Goal: Transaction & Acquisition: Purchase product/service

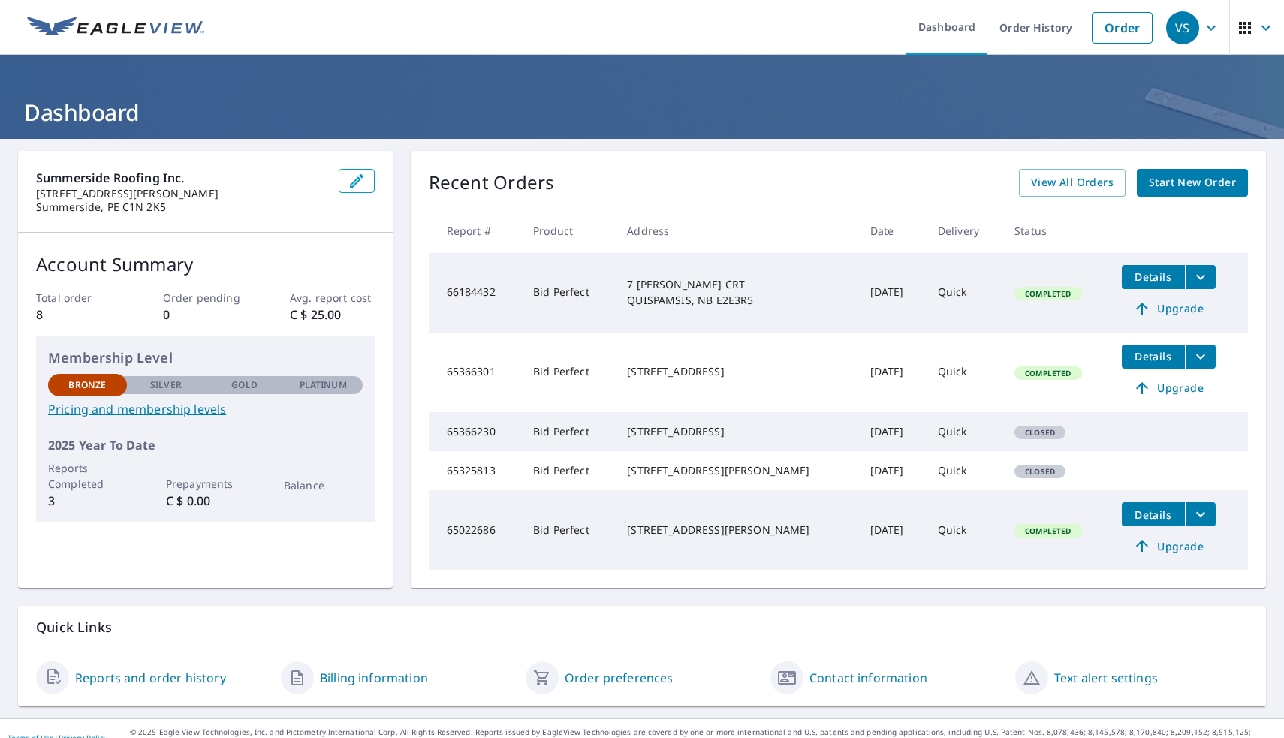
click at [1189, 190] on span "Start New Order" at bounding box center [1192, 182] width 87 height 19
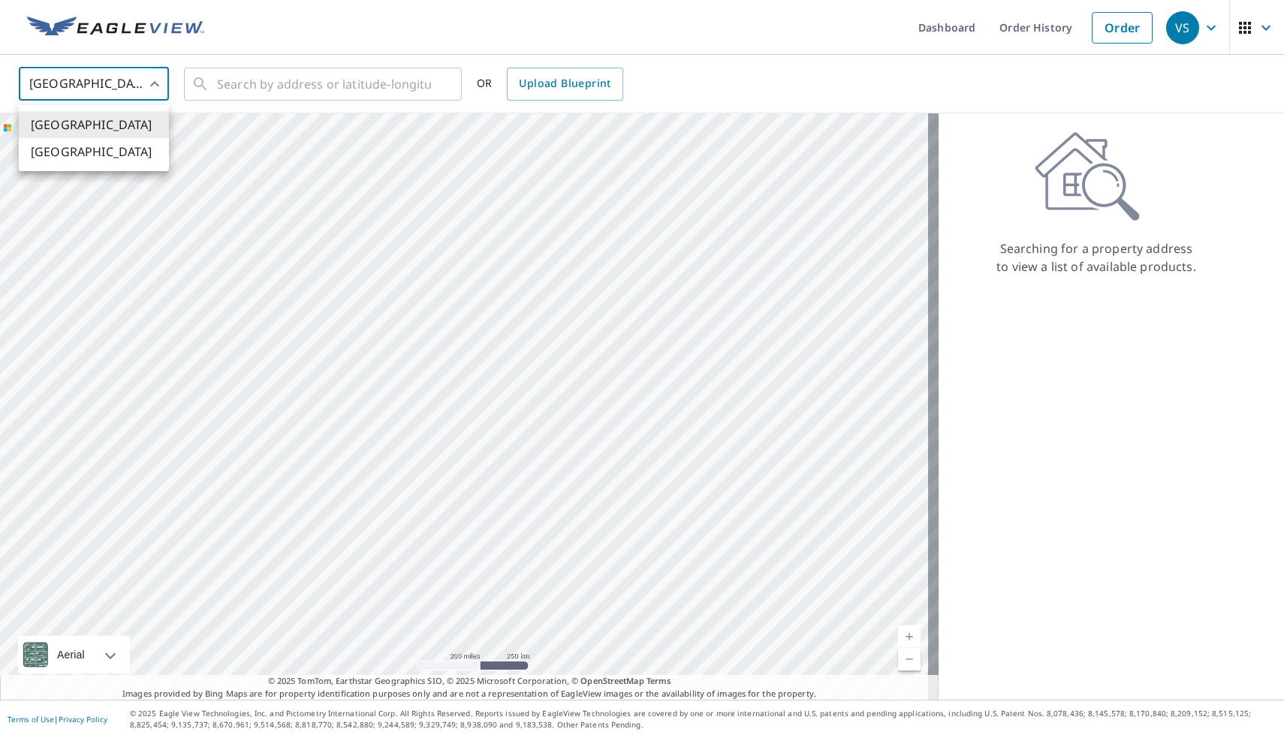
click at [164, 87] on body "VS VS Dashboard Order History Order VS United States US ​ ​ OR Upload Blueprint…" at bounding box center [642, 369] width 1284 height 738
click at [83, 150] on li "[GEOGRAPHIC_DATA]" at bounding box center [94, 151] width 150 height 27
type input "CA"
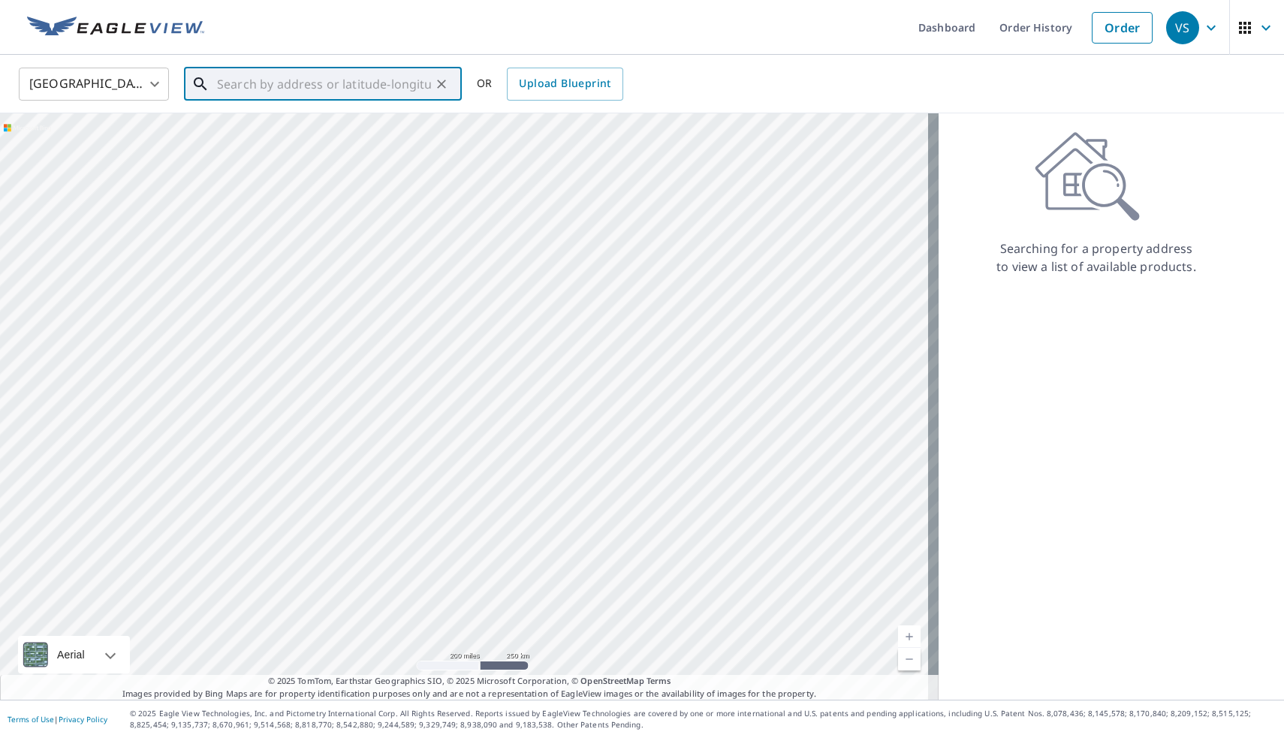
click at [243, 97] on input "text" at bounding box center [324, 84] width 214 height 42
paste input "2019 ROUTE 485 [GEOGRAPHIC_DATA] NB E4T3M9"
click at [285, 126] on span "2019 RTE 485 [GEOGRAPHIC_DATA] NB E4T3K2" at bounding box center [332, 137] width 236 height 36
type input "2019 RTE 485 [GEOGRAPHIC_DATA] NB E4T3K2"
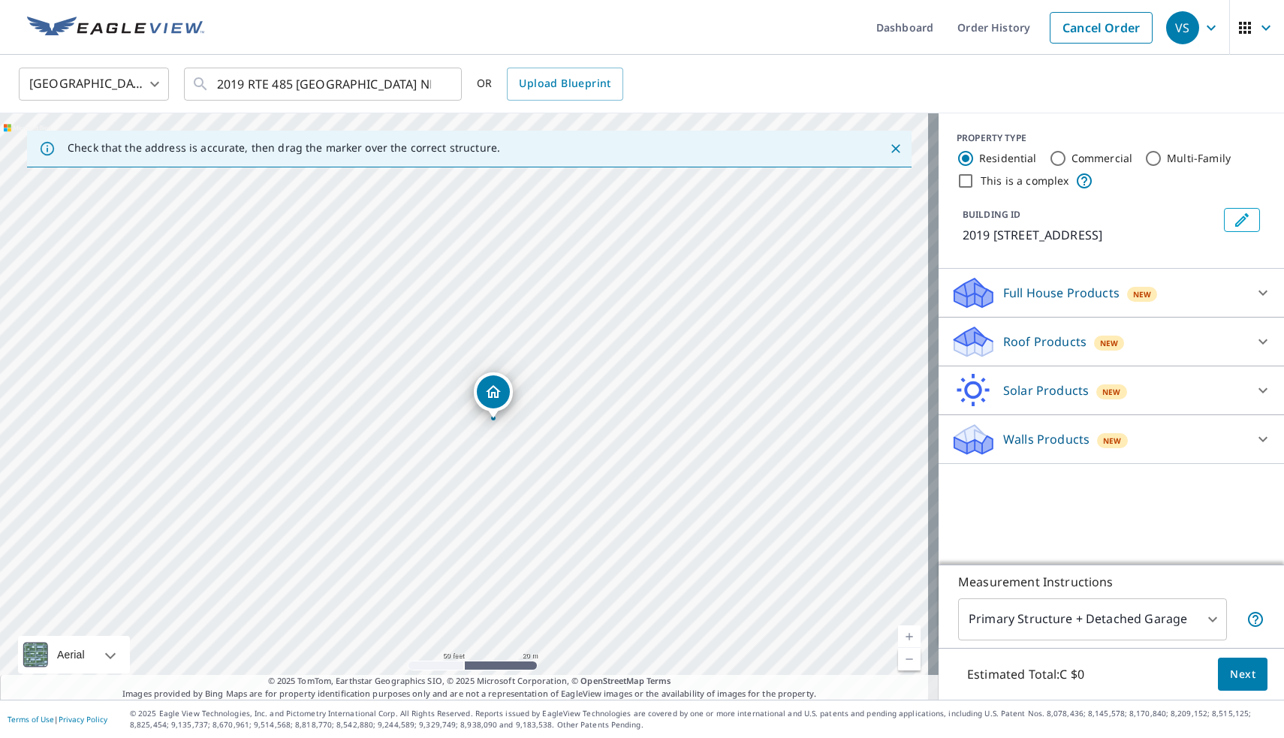
click at [1040, 432] on p "Walls Products" at bounding box center [1046, 439] width 86 height 18
click at [1004, 338] on p "Roof Products" at bounding box center [1044, 342] width 83 height 18
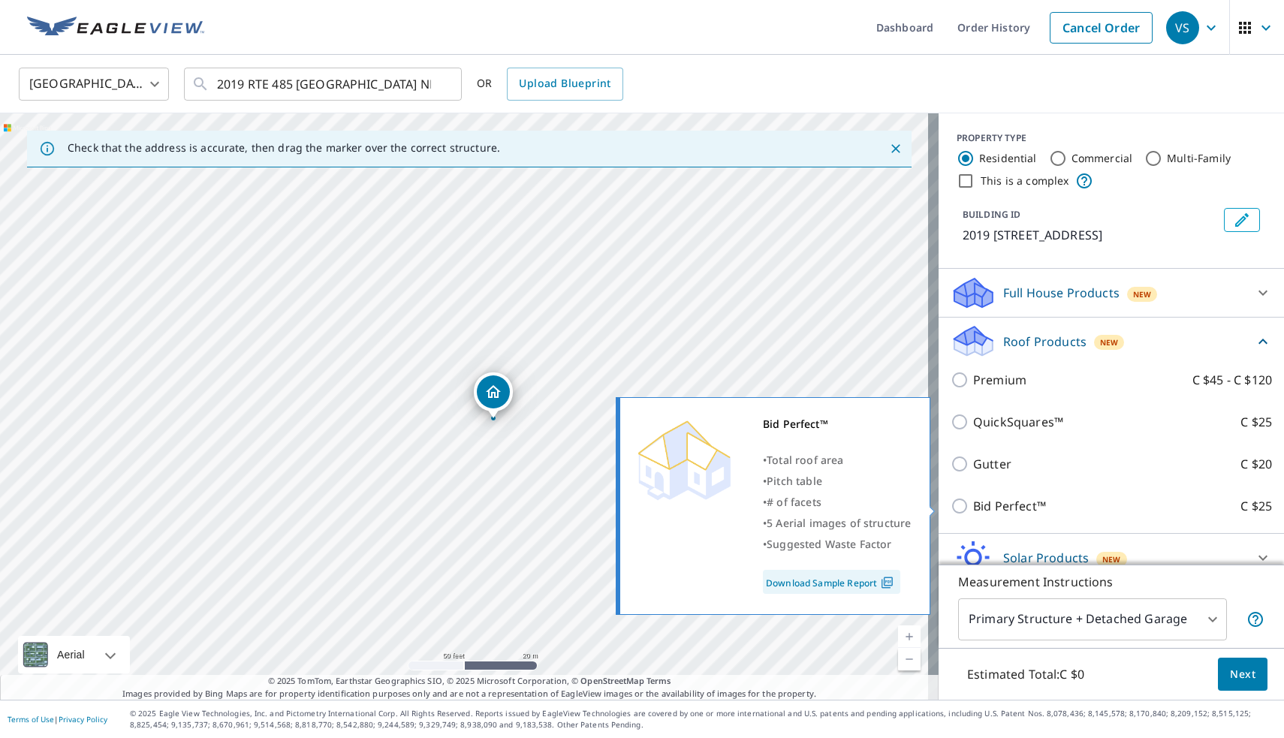
click at [950, 501] on input "Bid Perfect™ C $25" at bounding box center [961, 506] width 23 height 18
checkbox input "true"
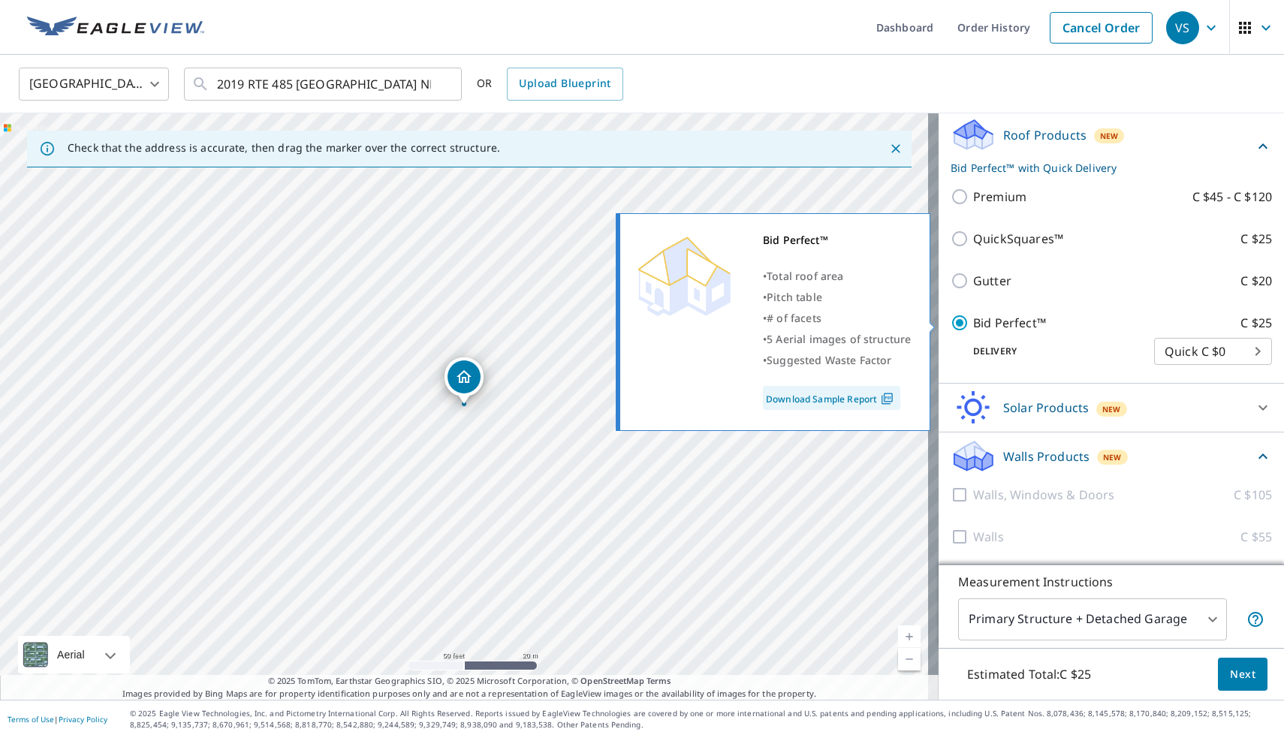
scroll to position [206, 0]
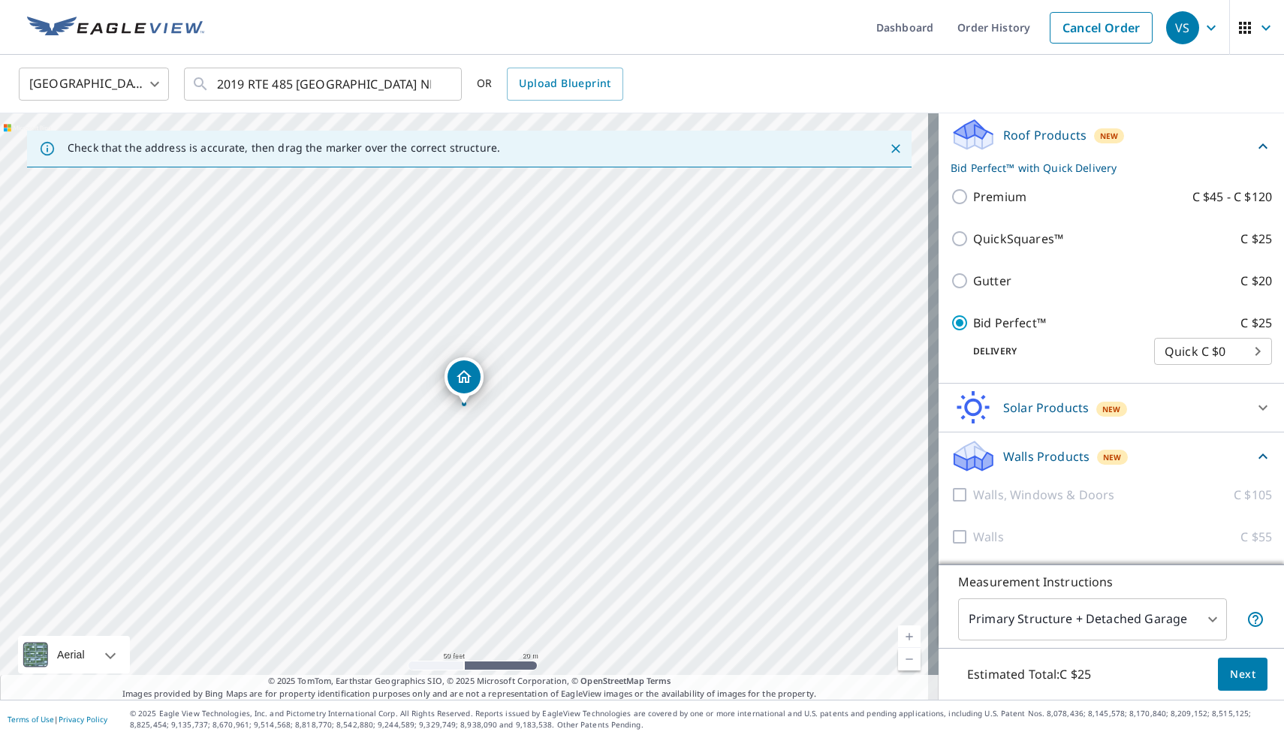
click at [1176, 630] on body "VS VS Dashboard Order History Cancel Order VS Canada CA ​ 2019 RTE 485 SAINT-PA…" at bounding box center [642, 369] width 1284 height 738
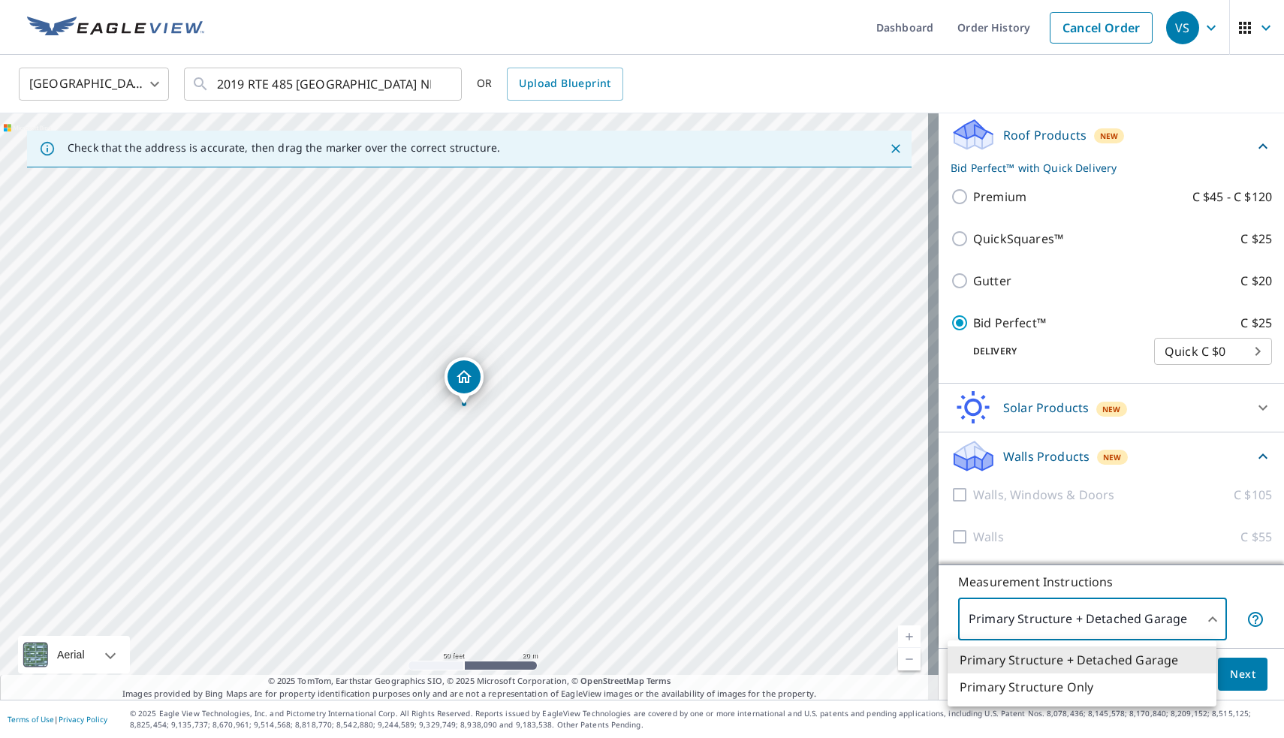
click at [1070, 694] on li "Primary Structure Only" at bounding box center [1081, 686] width 269 height 27
type input "2"
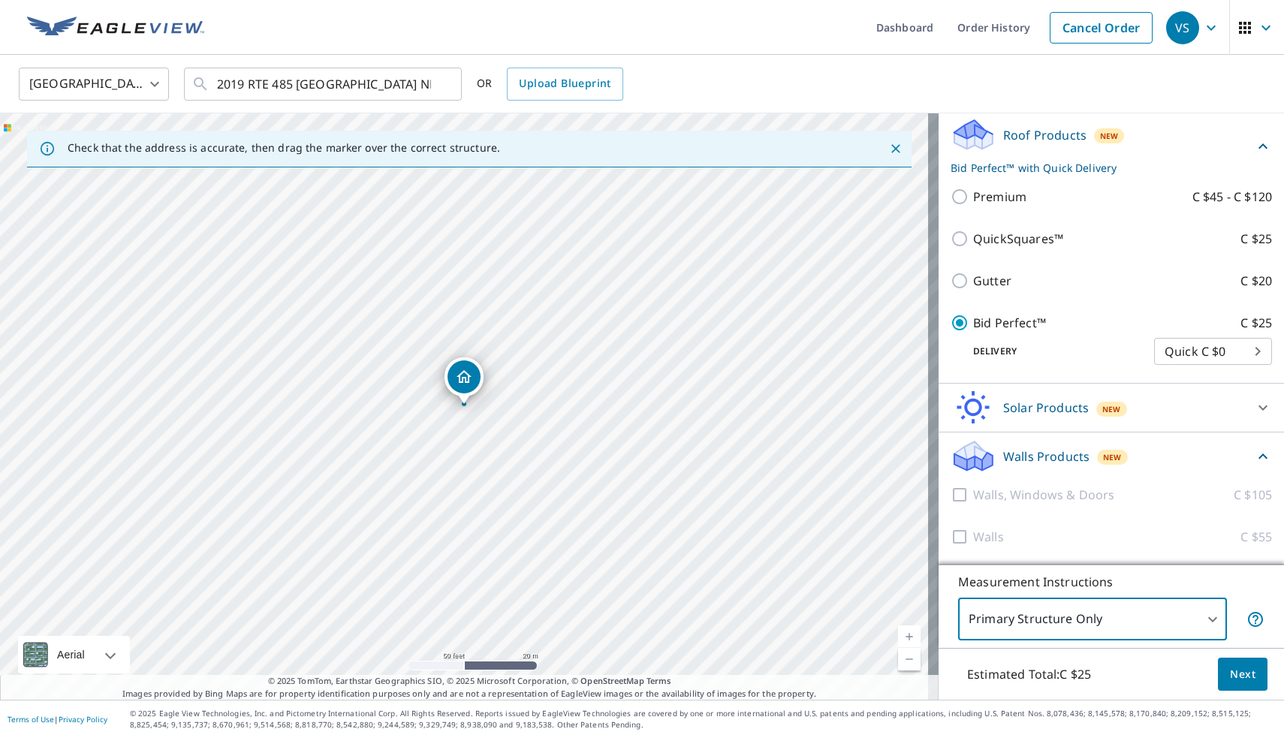
click at [1239, 682] on span "Next" at bounding box center [1243, 674] width 26 height 19
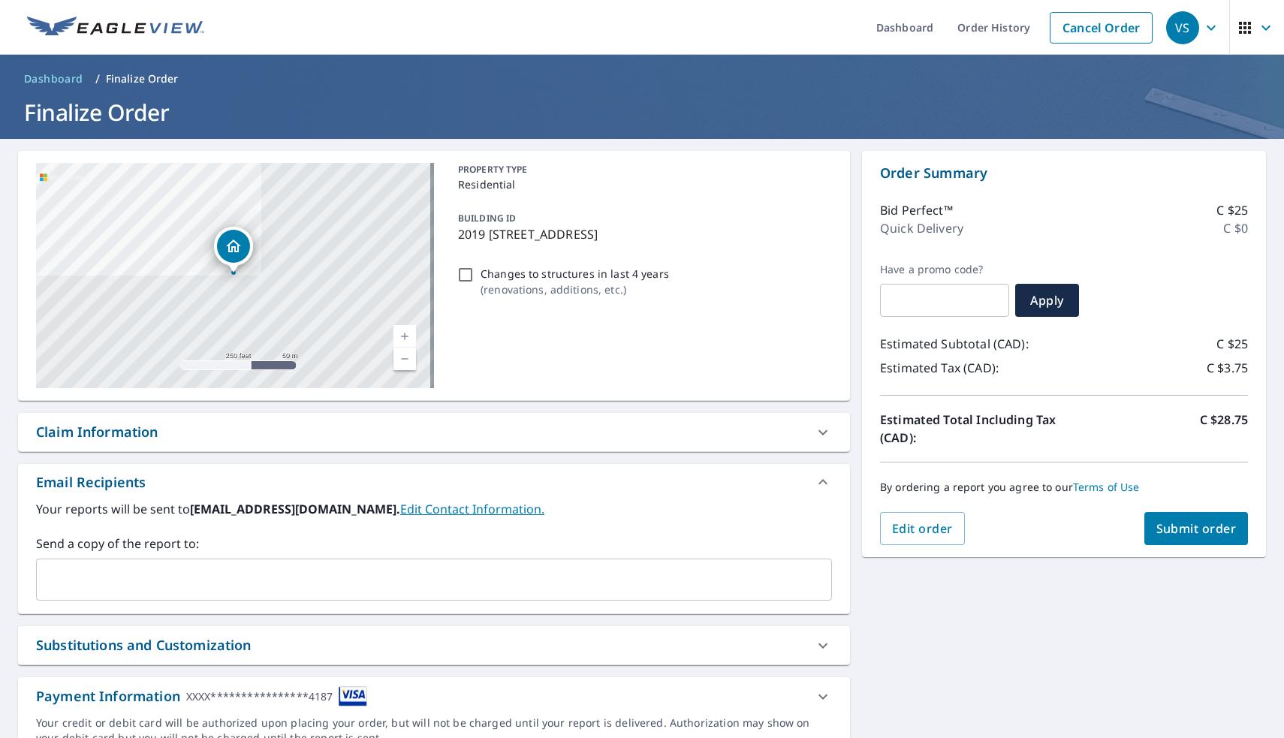
click at [1156, 523] on span "Submit order" at bounding box center [1196, 528] width 80 height 17
